Goal: Obtain resource: Download file/media

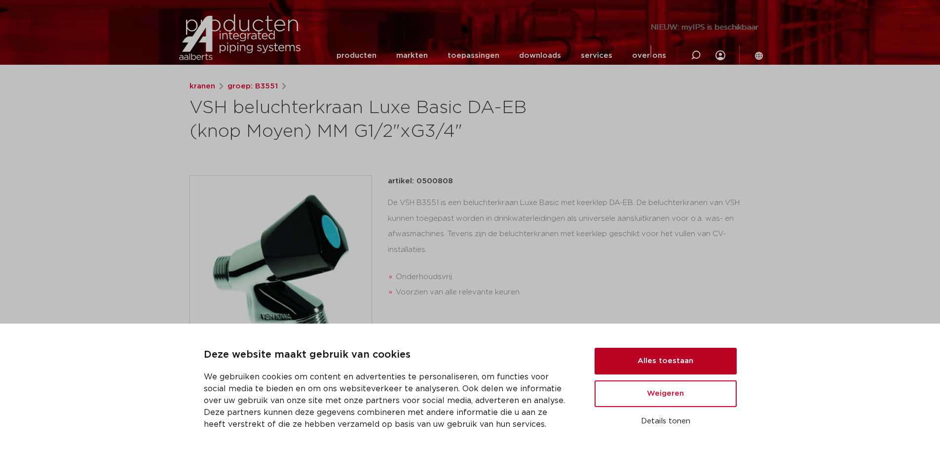
scroll to position [94, 0]
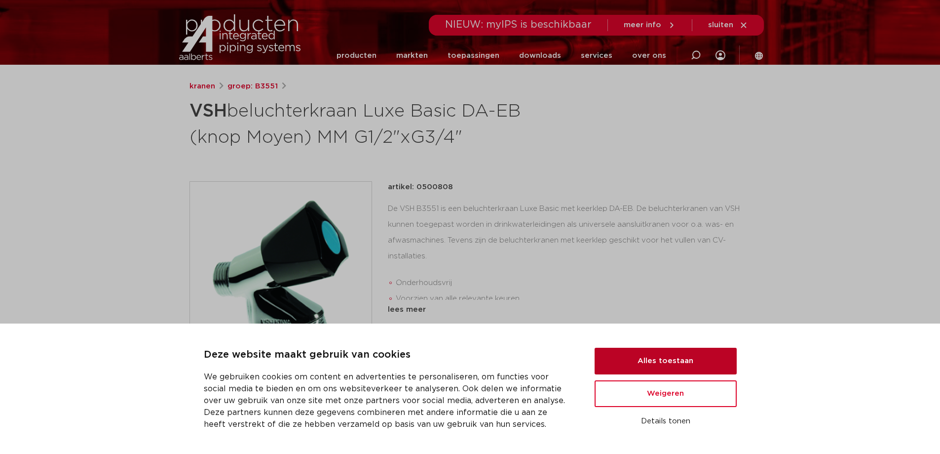
click at [648, 372] on ul "Alles toestaan Weigeren Details tonen" at bounding box center [666, 389] width 142 height 82
click at [645, 366] on button "Alles toestaan" at bounding box center [666, 361] width 142 height 27
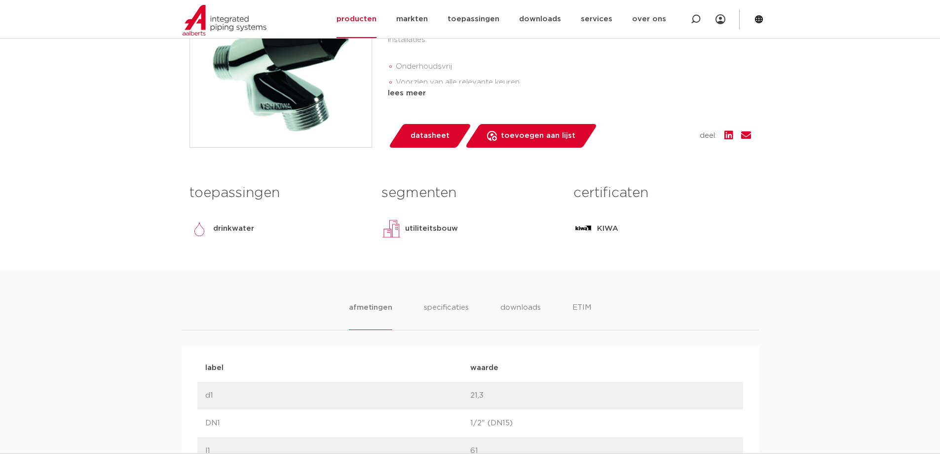
scroll to position [407, 0]
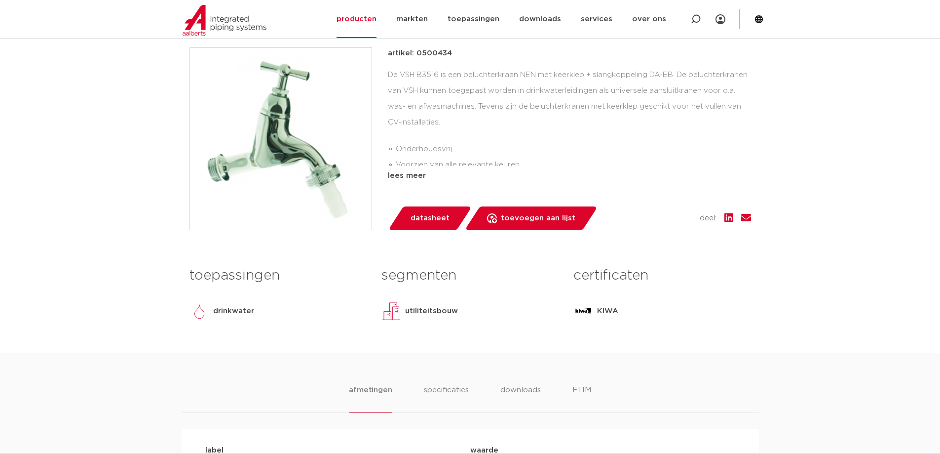
scroll to position [247, 0]
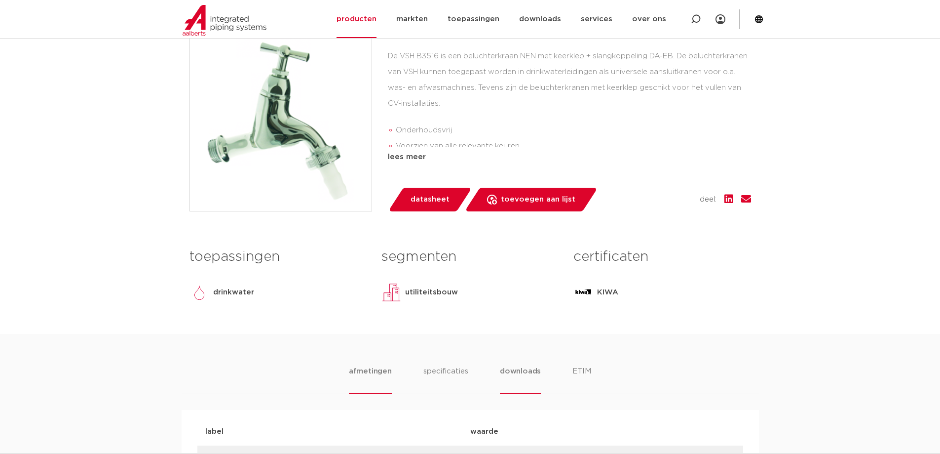
click at [522, 382] on li "downloads" at bounding box center [520, 379] width 41 height 28
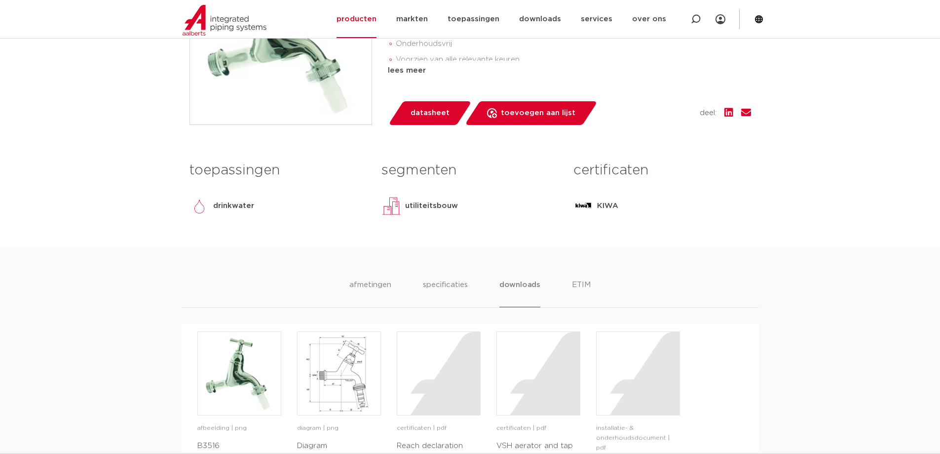
scroll to position [263, 0]
